Goal: Task Accomplishment & Management: Use online tool/utility

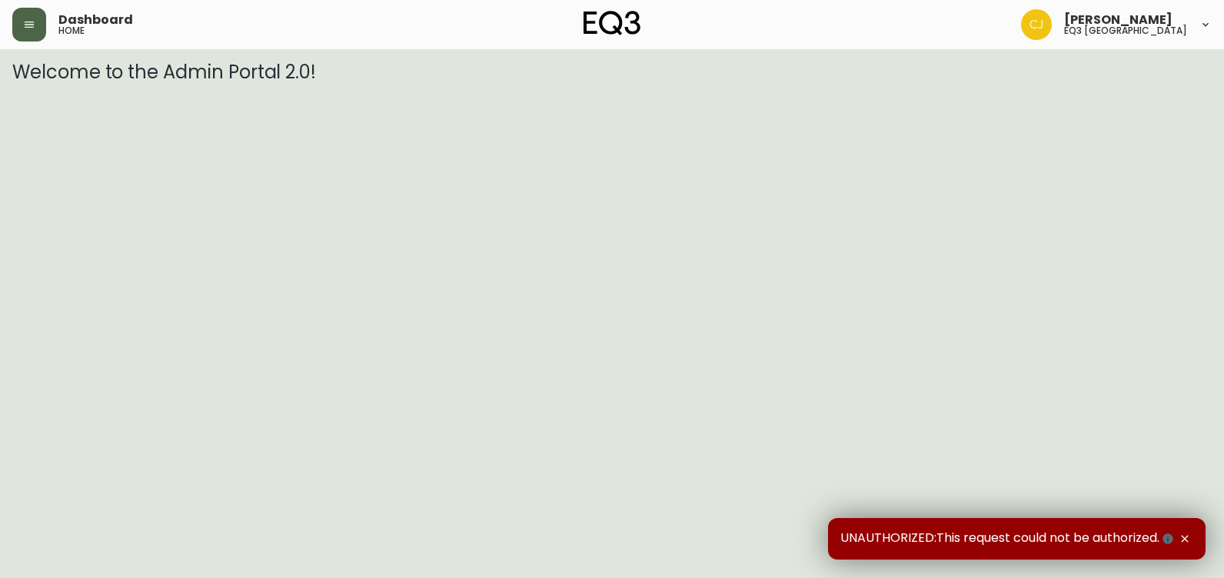
click at [40, 30] on button "button" at bounding box center [29, 25] width 34 height 34
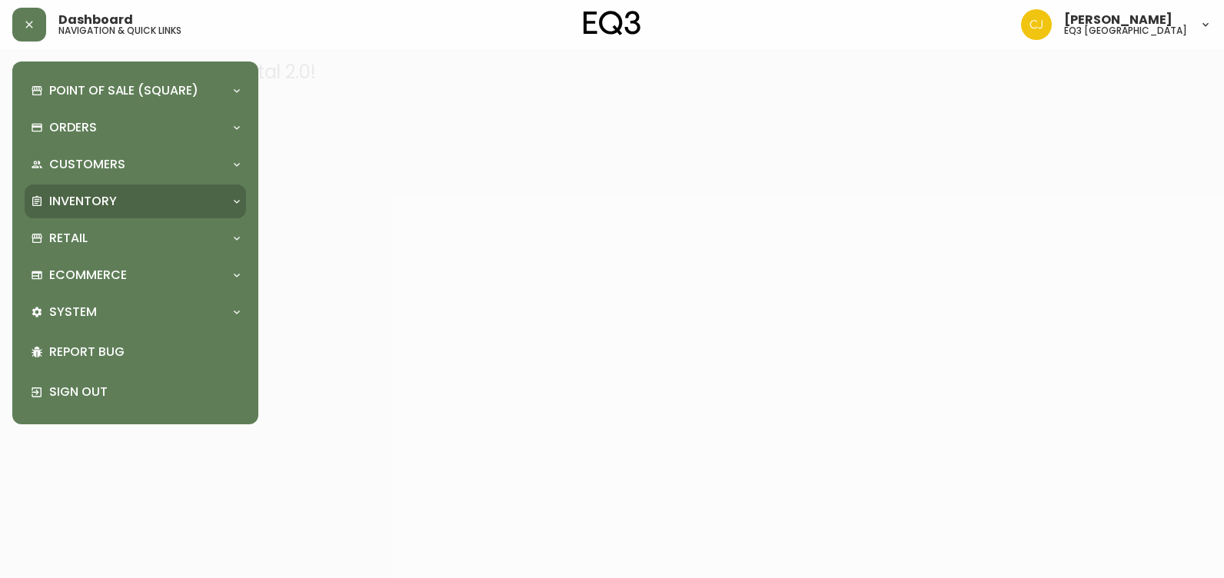
click at [73, 198] on p "Inventory" at bounding box center [83, 201] width 68 height 17
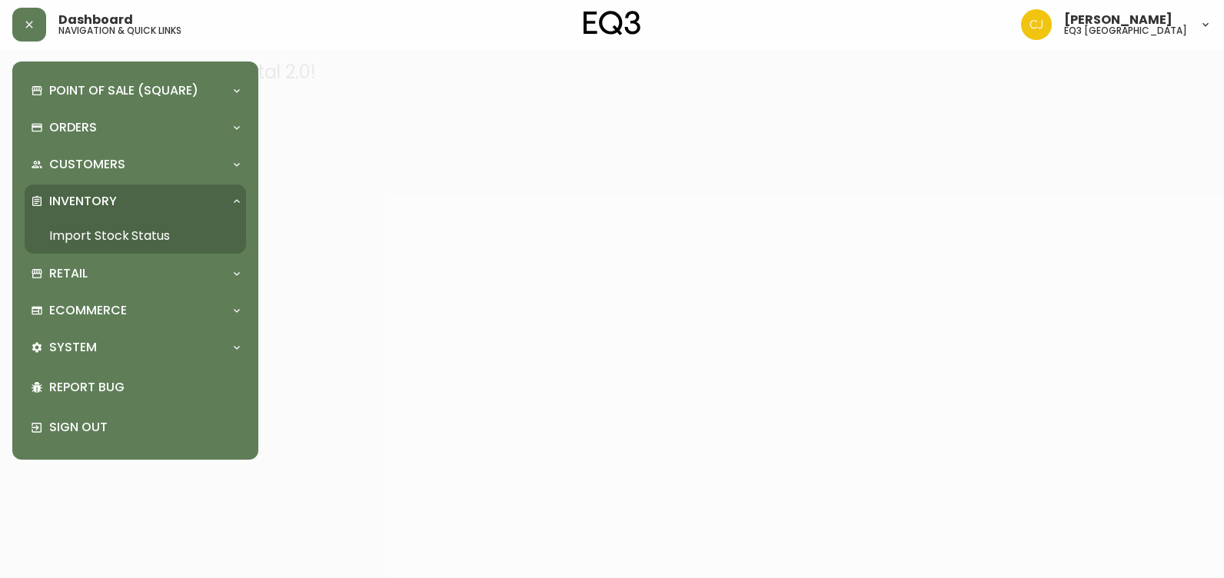
click at [61, 228] on link "Import Stock Status" at bounding box center [136, 235] width 222 height 35
